Goal: Check status: Check status

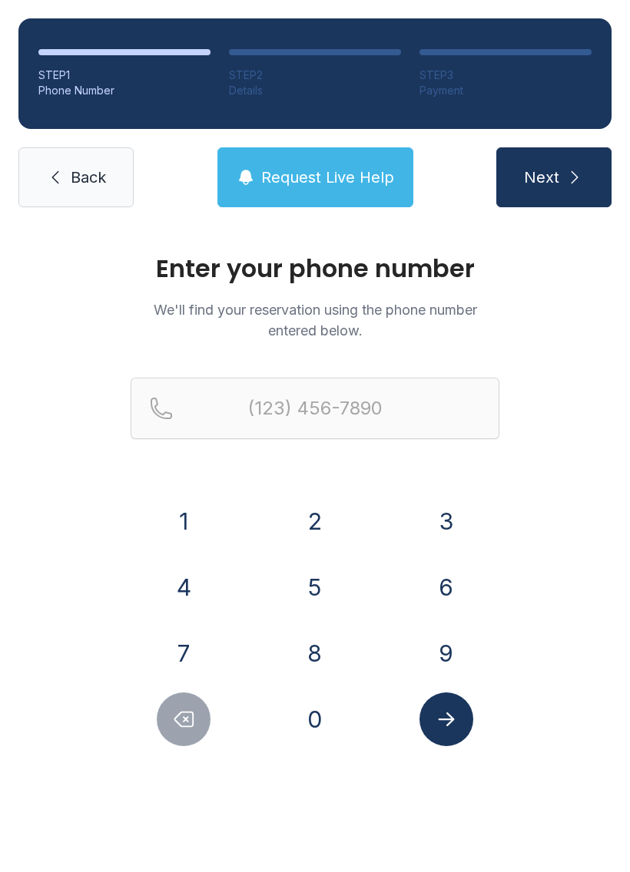
click at [452, 651] on button "9" at bounding box center [446, 654] width 54 height 54
click at [187, 589] on button "4" at bounding box center [184, 587] width 54 height 54
click at [457, 646] on button "9" at bounding box center [446, 654] width 54 height 54
click at [448, 651] on button "9" at bounding box center [446, 654] width 54 height 54
click at [177, 523] on button "1" at bounding box center [184, 521] width 54 height 54
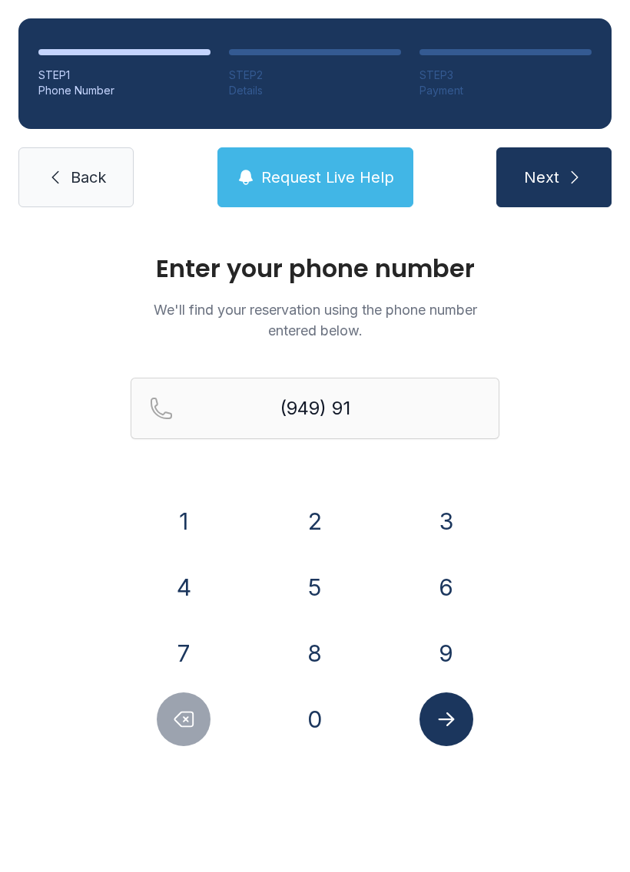
click at [326, 728] on button "0" at bounding box center [315, 720] width 54 height 54
click at [196, 580] on button "4" at bounding box center [184, 587] width 54 height 54
click at [465, 650] on button "9" at bounding box center [446, 654] width 54 height 54
click at [329, 651] on button "8" at bounding box center [315, 654] width 54 height 54
click at [438, 511] on button "3" at bounding box center [446, 521] width 54 height 54
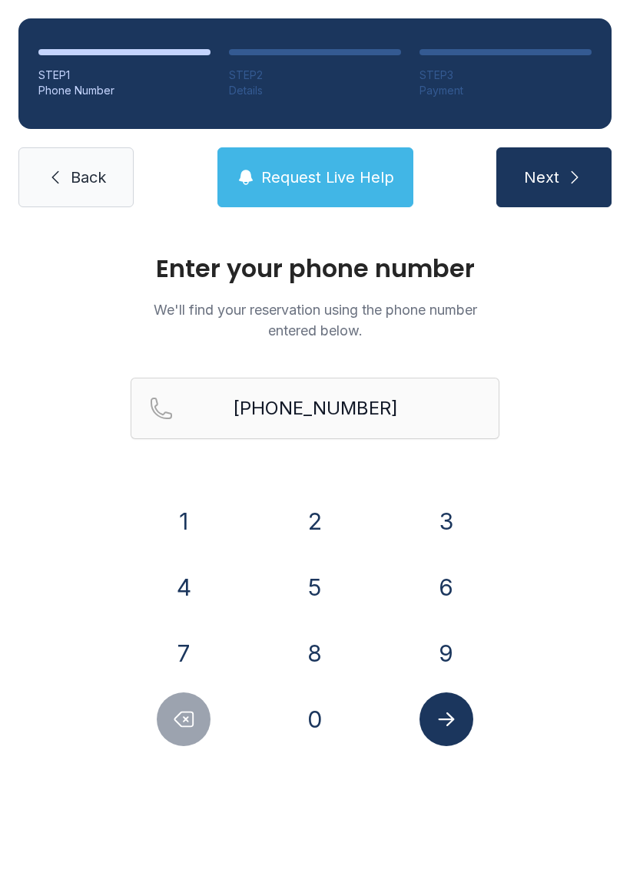
click at [455, 723] on icon "Submit lookup form" at bounding box center [446, 719] width 23 height 23
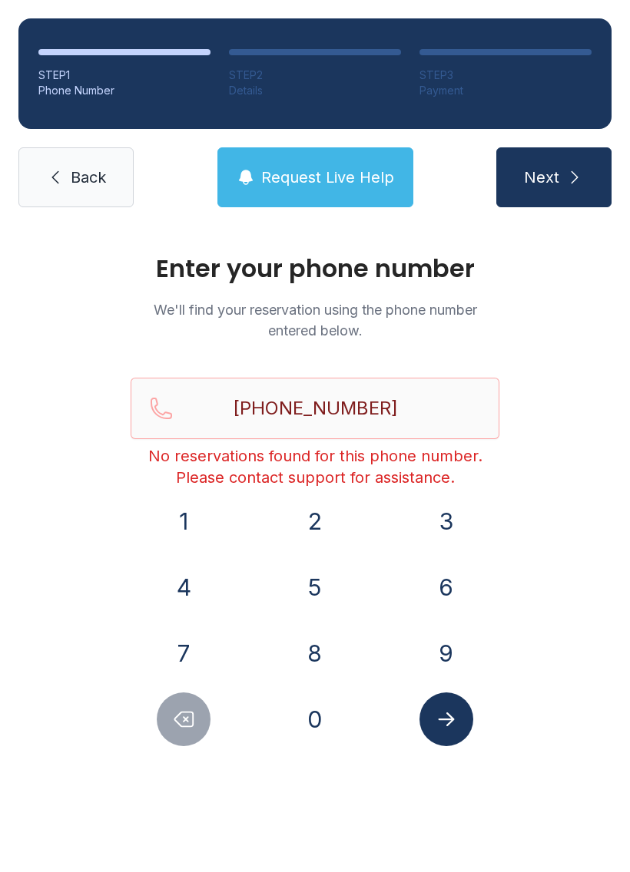
click at [195, 720] on icon "Delete number" at bounding box center [183, 719] width 23 height 23
type input "(949) 910-498"
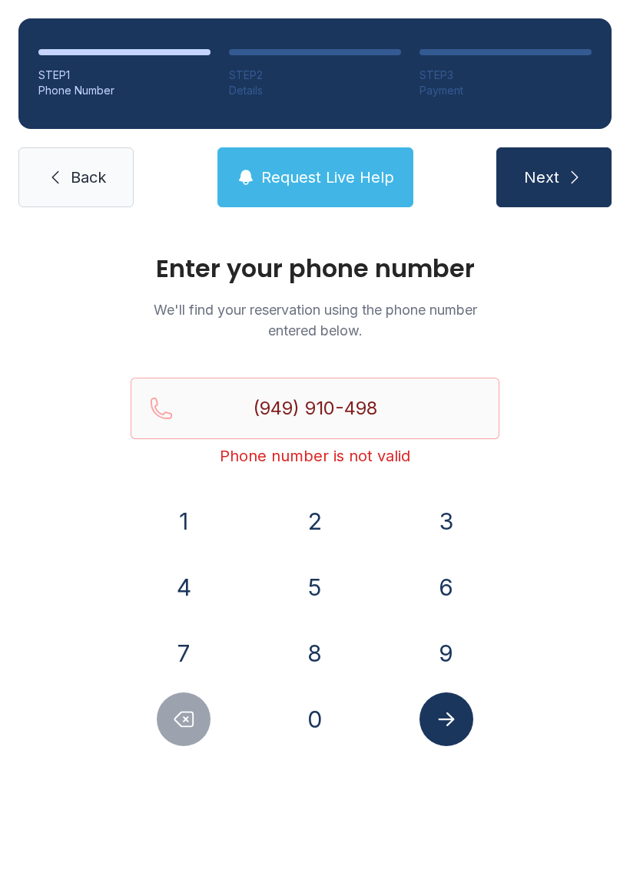
click at [88, 147] on link "Back" at bounding box center [75, 177] width 115 height 60
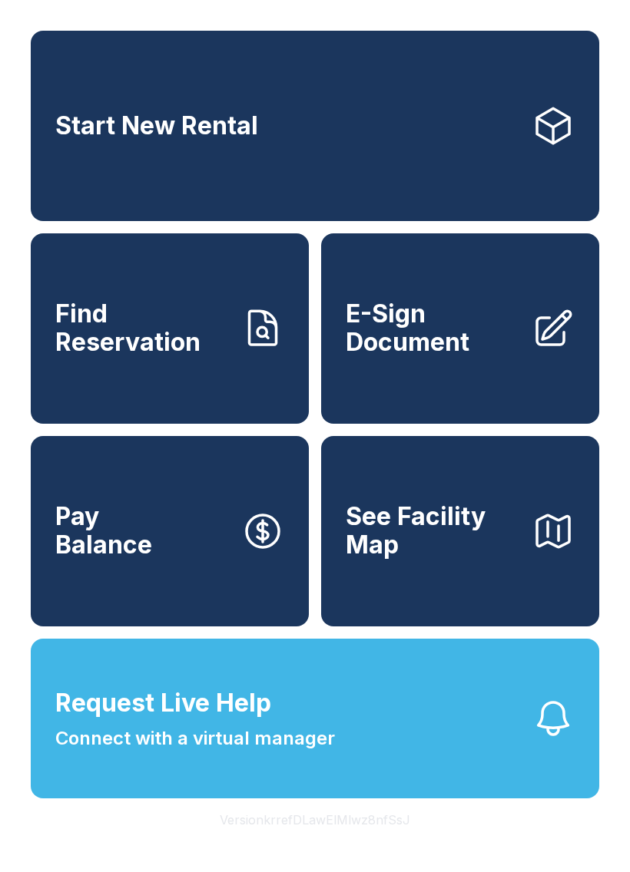
click at [195, 356] on span "Find Reservation" at bounding box center [142, 328] width 174 height 56
